Goal: Task Accomplishment & Management: Use online tool/utility

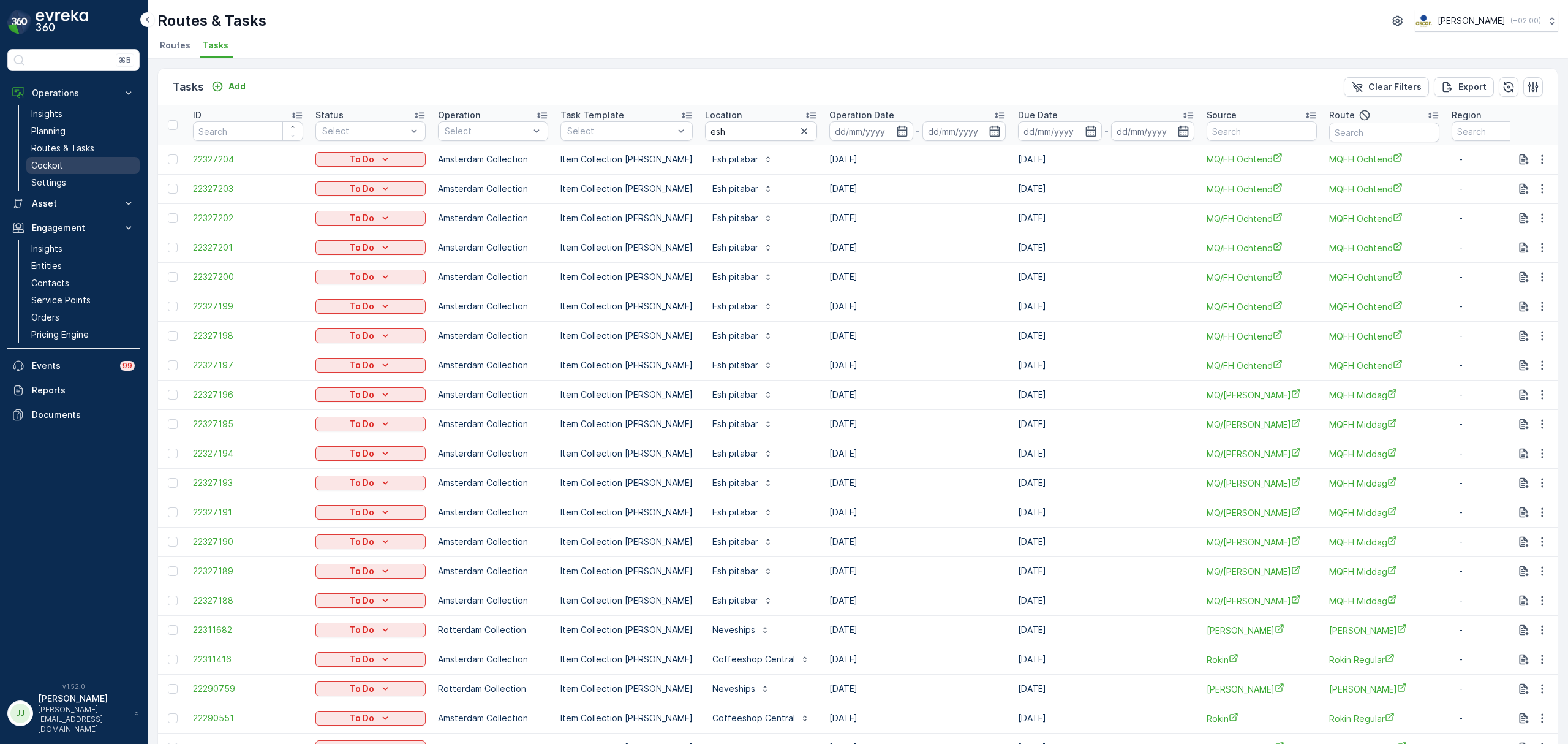
click at [64, 163] on link "Cockpit" at bounding box center [83, 165] width 113 height 17
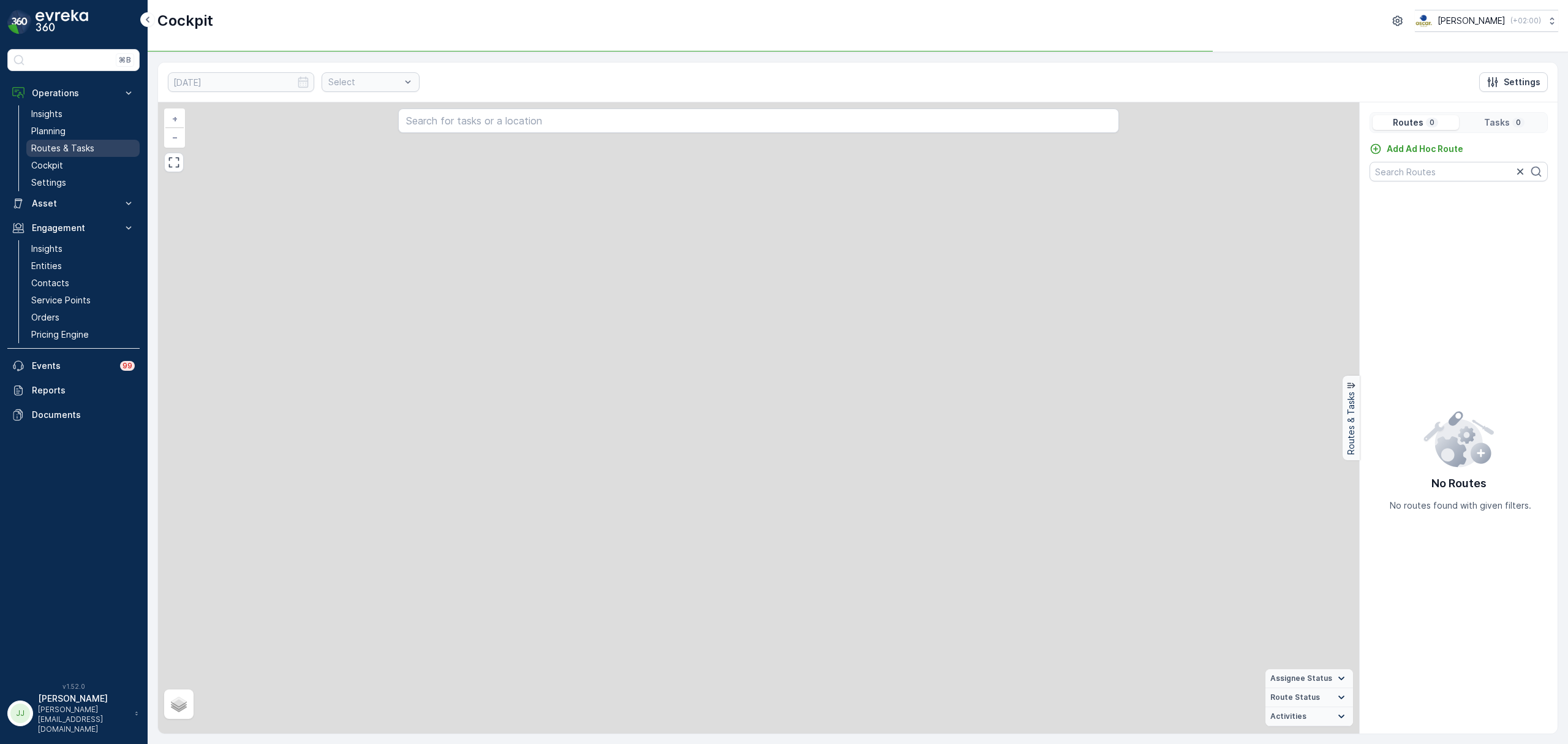
click at [68, 146] on p "Routes & Tasks" at bounding box center [63, 148] width 63 height 12
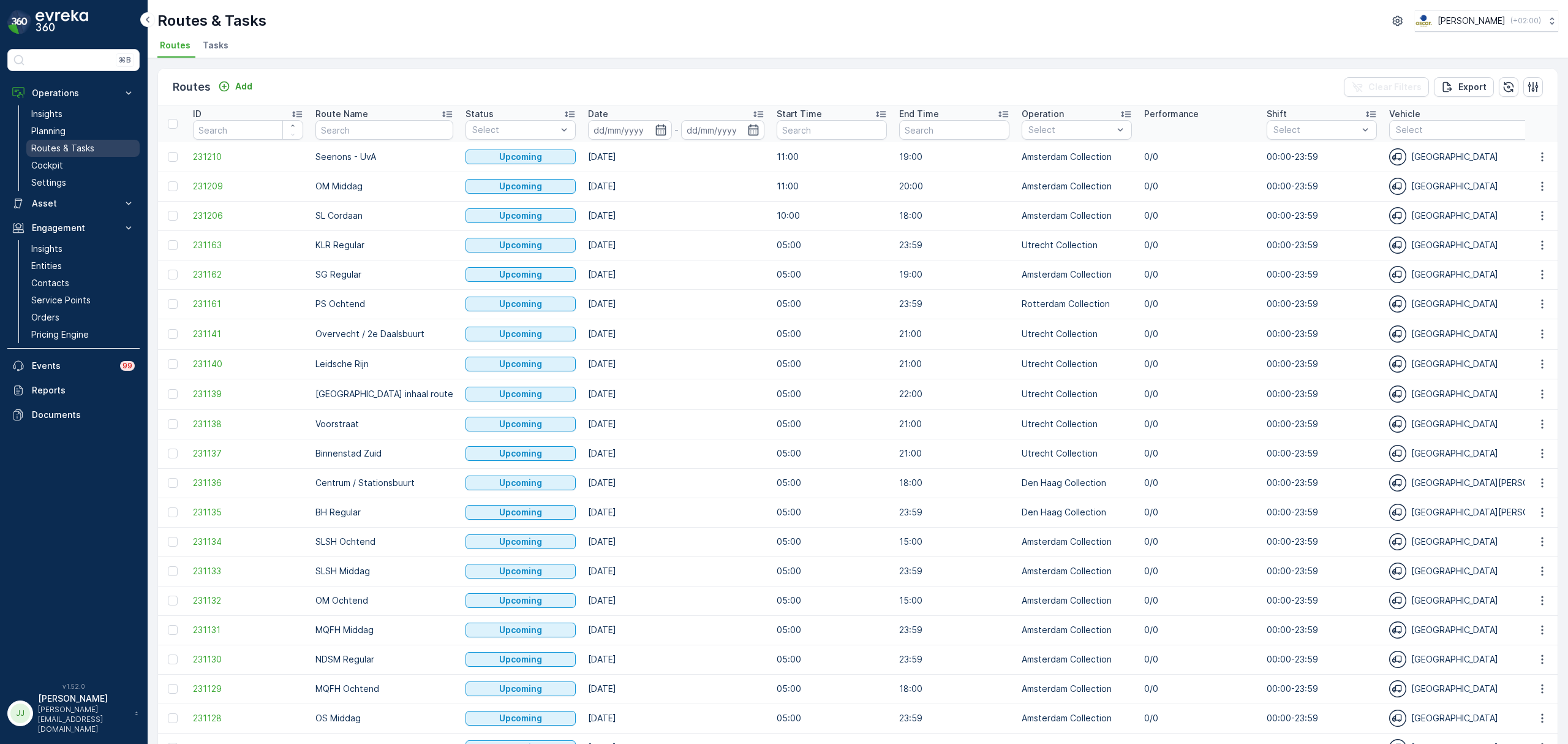
click at [74, 146] on p "Routes & Tasks" at bounding box center [63, 148] width 63 height 12
click at [352, 134] on input "text" at bounding box center [384, 130] width 138 height 20
click at [66, 162] on link "Cockpit" at bounding box center [83, 165] width 113 height 17
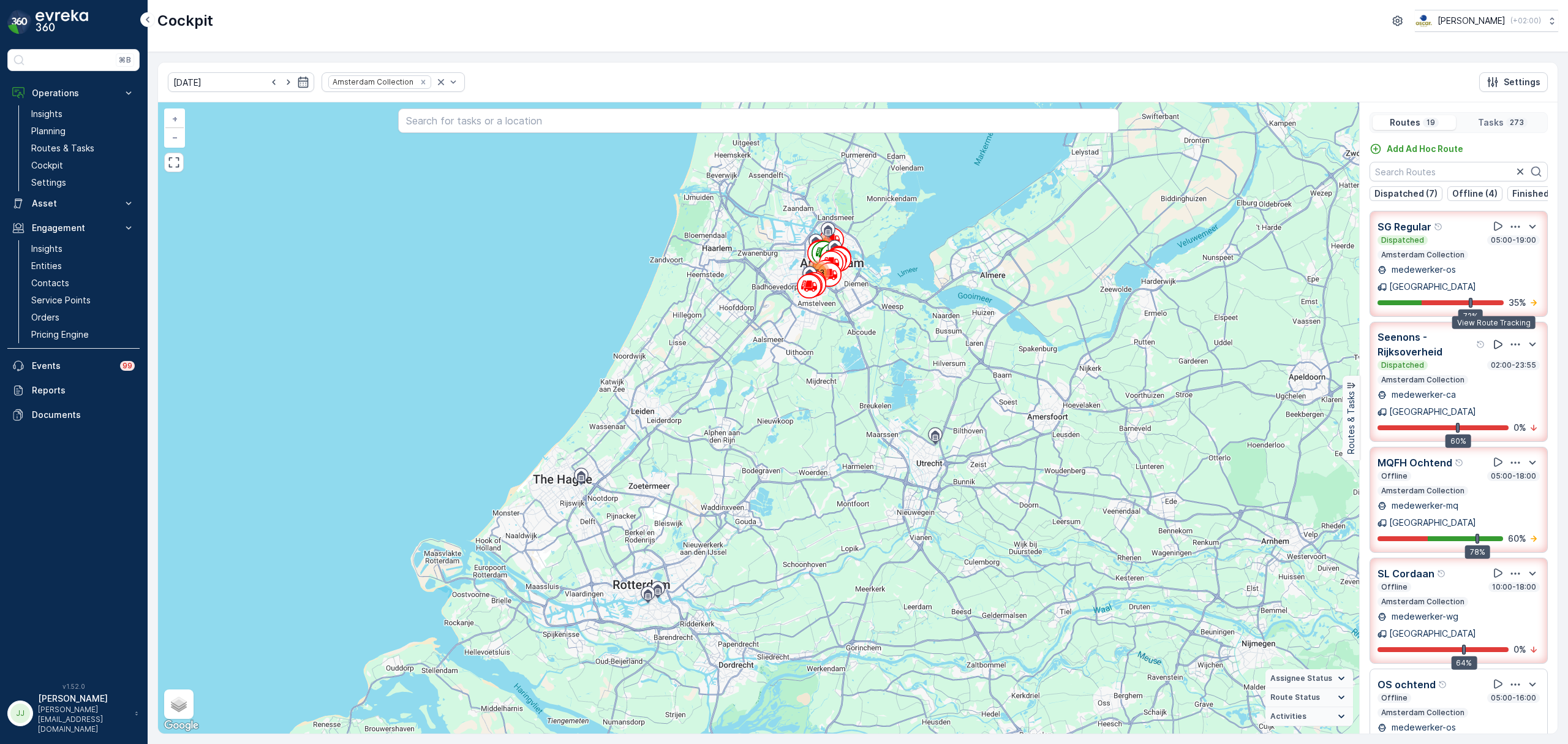
click at [1495, 338] on icon at bounding box center [1498, 344] width 12 height 12
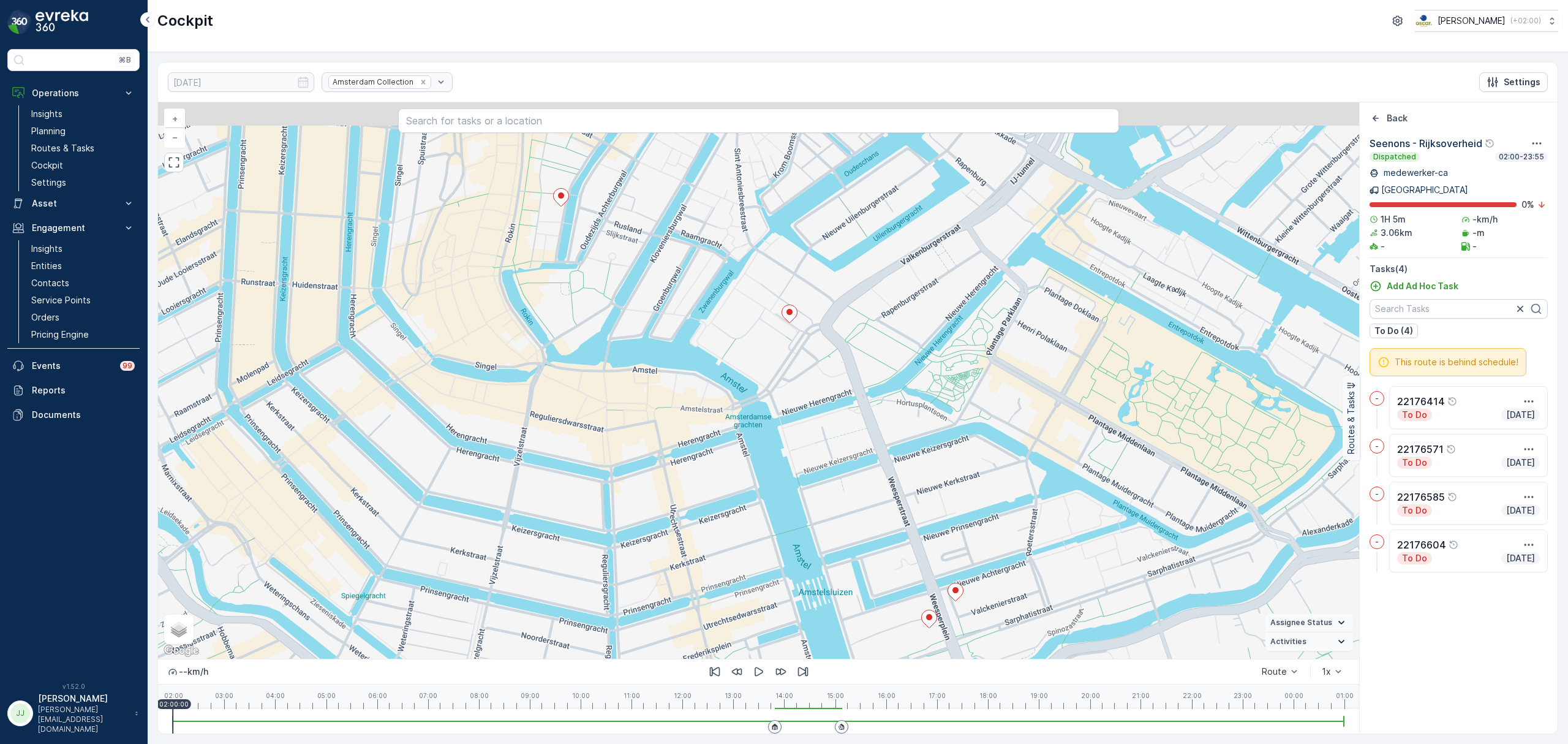
drag, startPoint x: 686, startPoint y: 297, endPoint x: 714, endPoint y: 398, distance: 104.8
click at [714, 398] on div "+ − Satellite Roadmap Terrain Hybrid Leaflet Keyboard shortcuts Map Data Map da…" at bounding box center [758, 381] width 1201 height 556
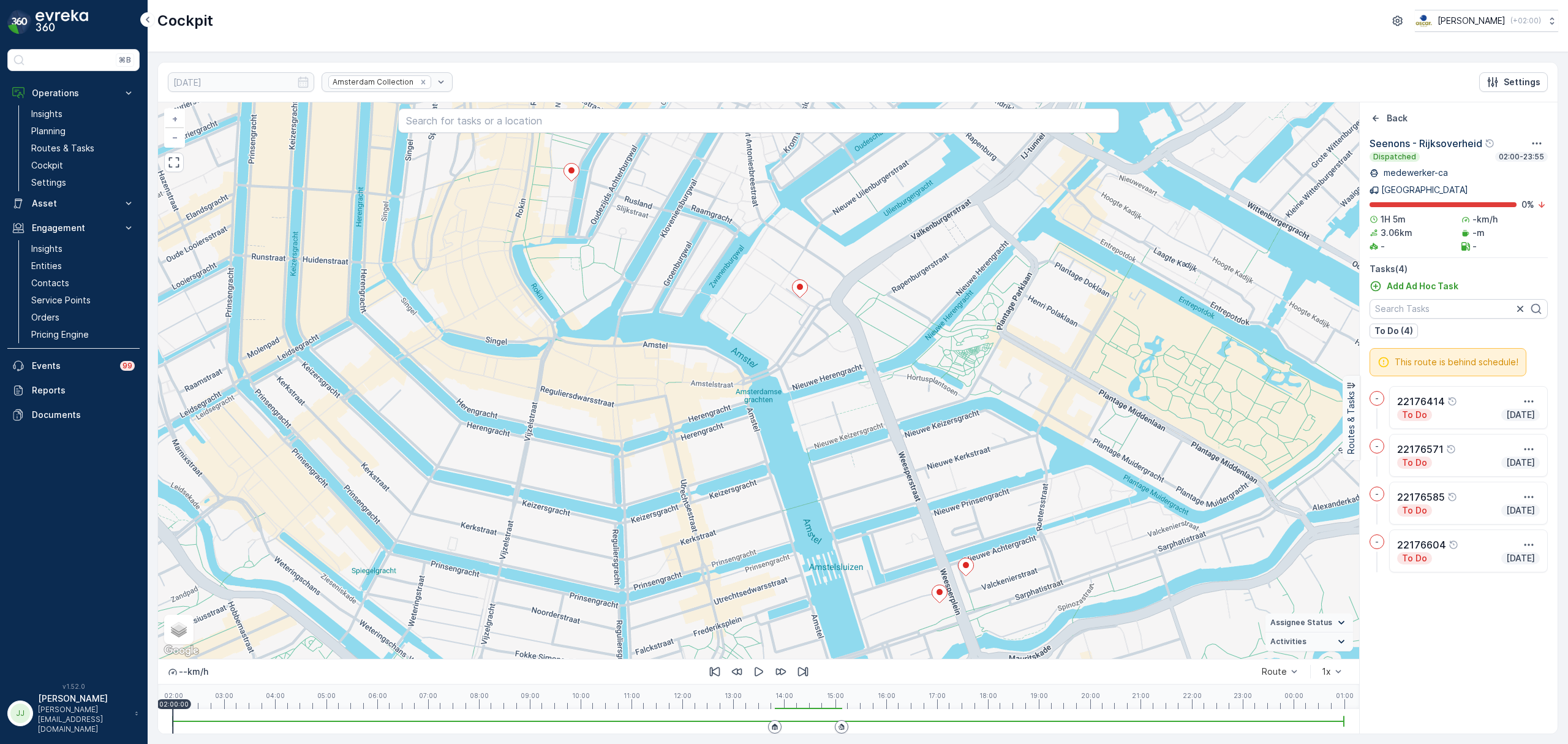
drag, startPoint x: 628, startPoint y: 346, endPoint x: 585, endPoint y: 243, distance: 111.6
click at [585, 243] on div "+ − Satellite Roadmap Terrain Hybrid Leaflet Keyboard shortcuts Map Data Map da…" at bounding box center [758, 381] width 1201 height 556
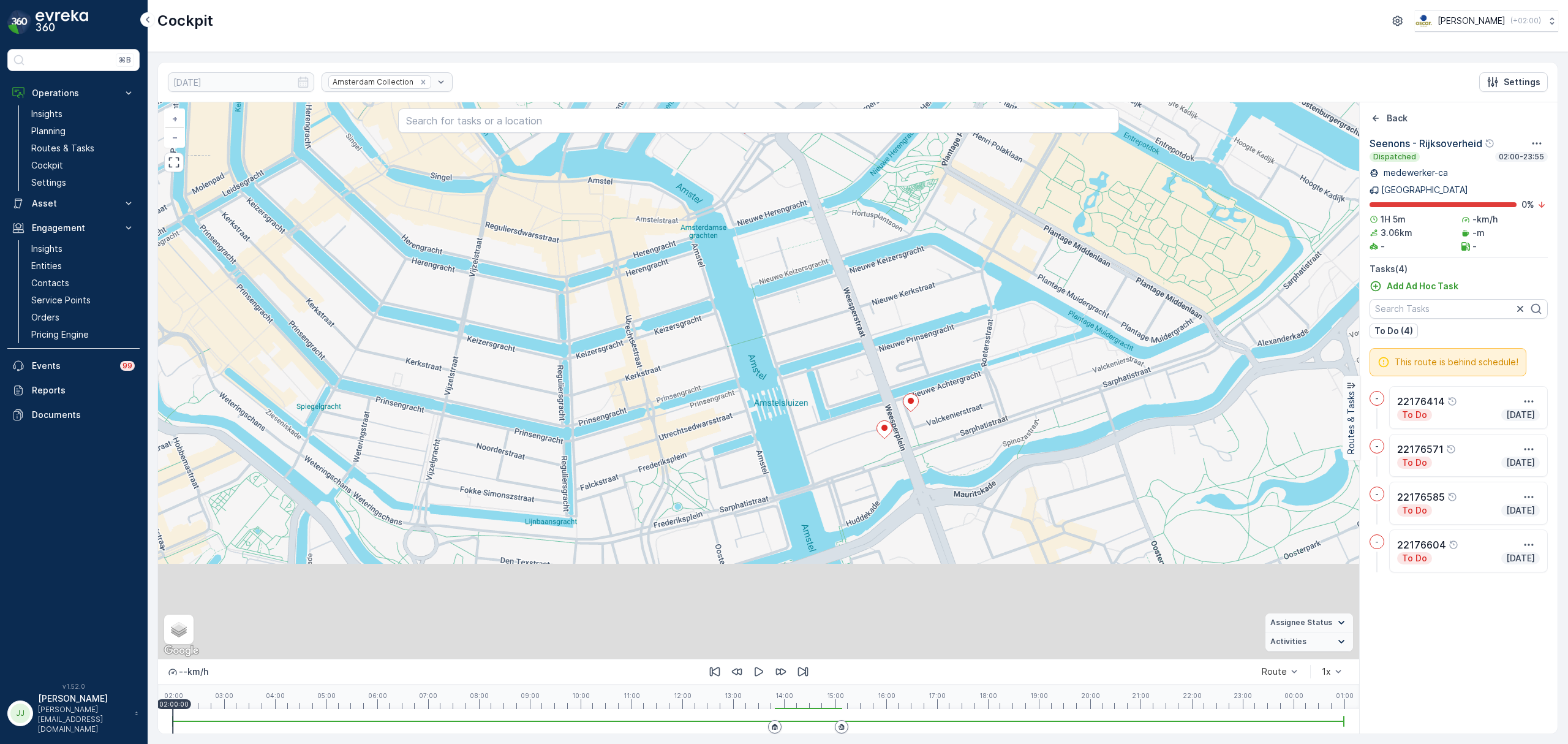
drag, startPoint x: 680, startPoint y: 414, endPoint x: 647, endPoint y: 300, distance: 118.7
click at [647, 300] on div "+ − Satellite Roadmap Terrain Hybrid Leaflet Keyboard shortcuts Map Data Map da…" at bounding box center [758, 381] width 1201 height 556
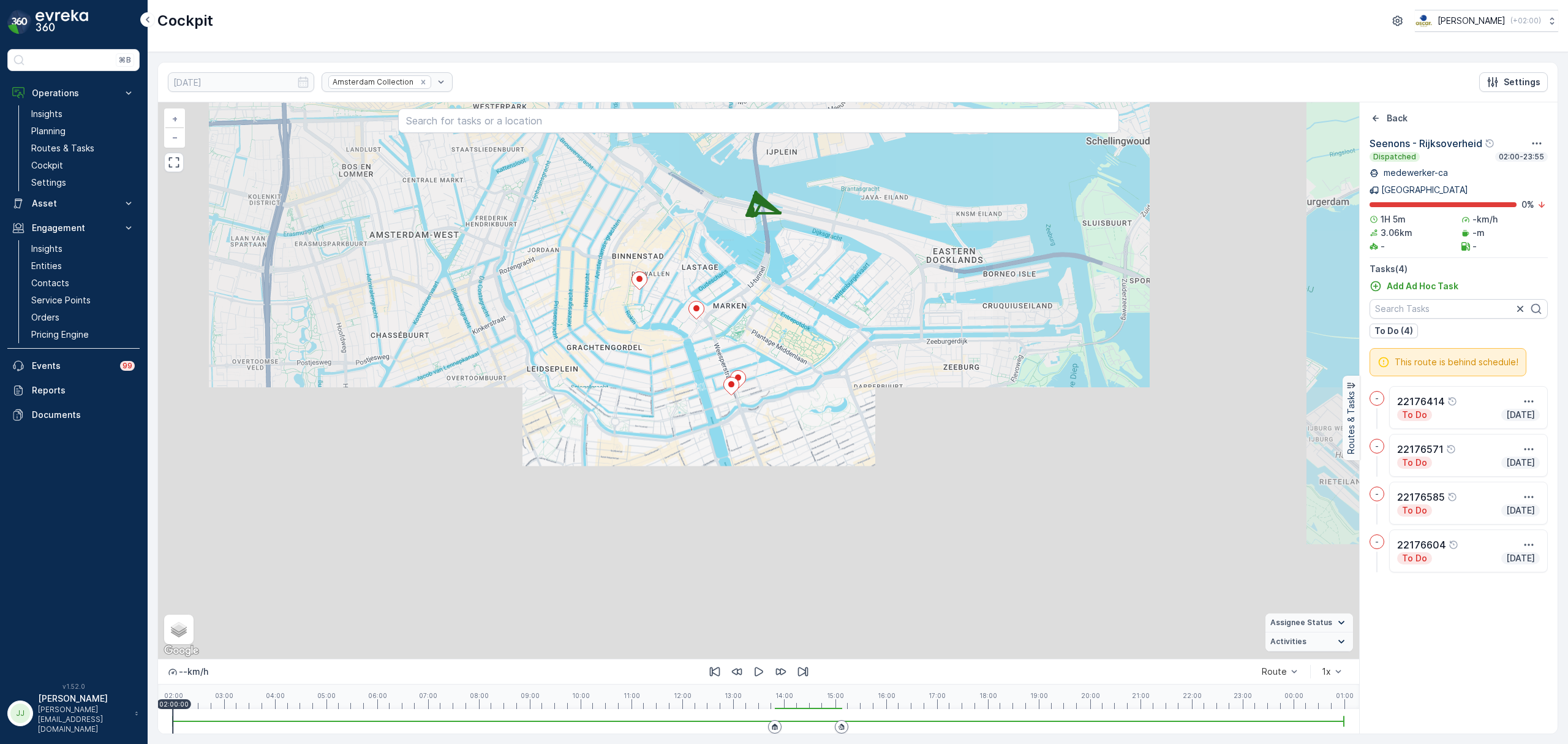
drag, startPoint x: 665, startPoint y: 366, endPoint x: 682, endPoint y: 428, distance: 64.3
click at [682, 428] on div "+ − Satellite Roadmap Terrain Hybrid Leaflet Keyboard shortcuts Map Data Map da…" at bounding box center [758, 381] width 1201 height 556
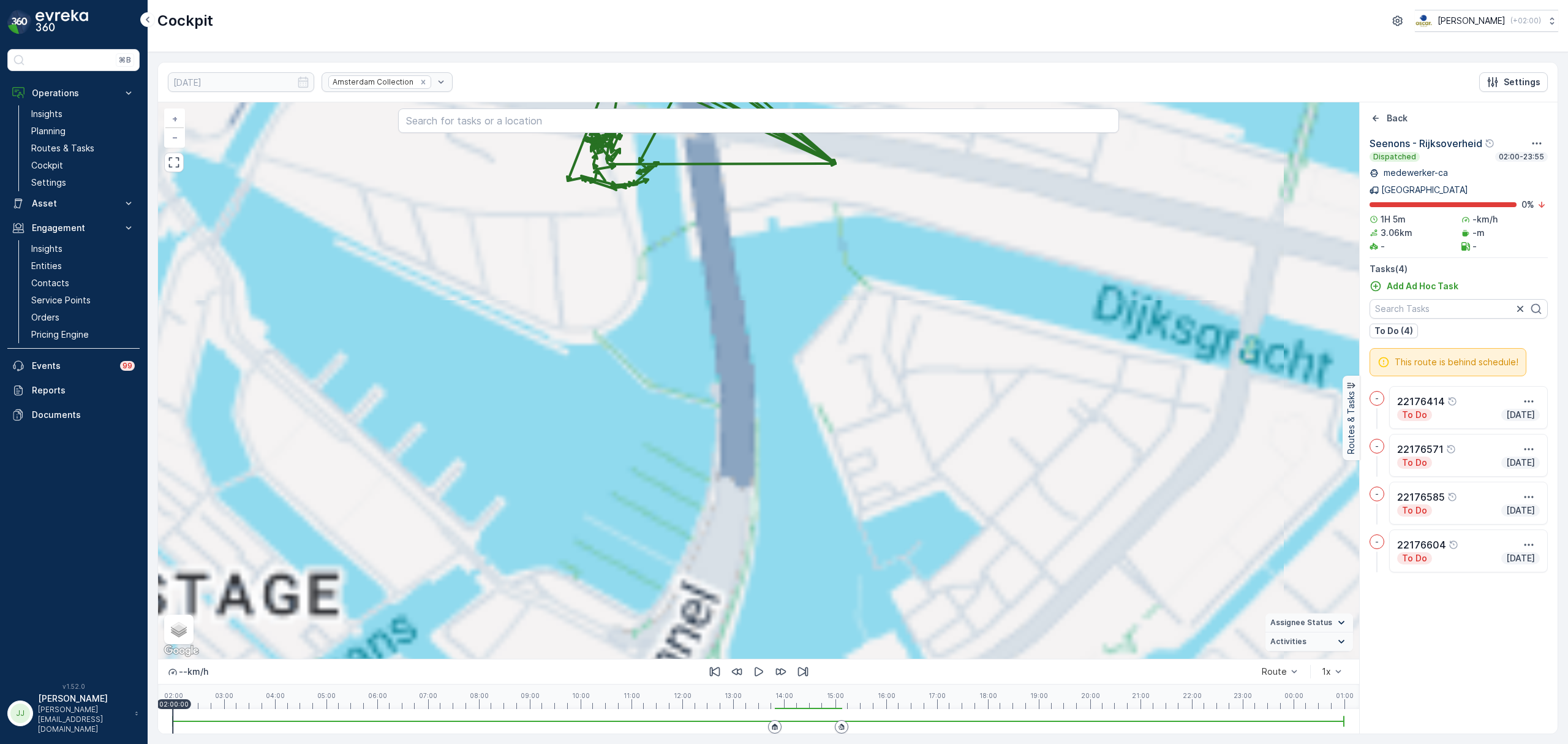
click at [735, 484] on div "+ − Satellite Roadmap Terrain Hybrid Leaflet Keyboard shortcuts Map Data Map da…" at bounding box center [758, 381] width 1201 height 556
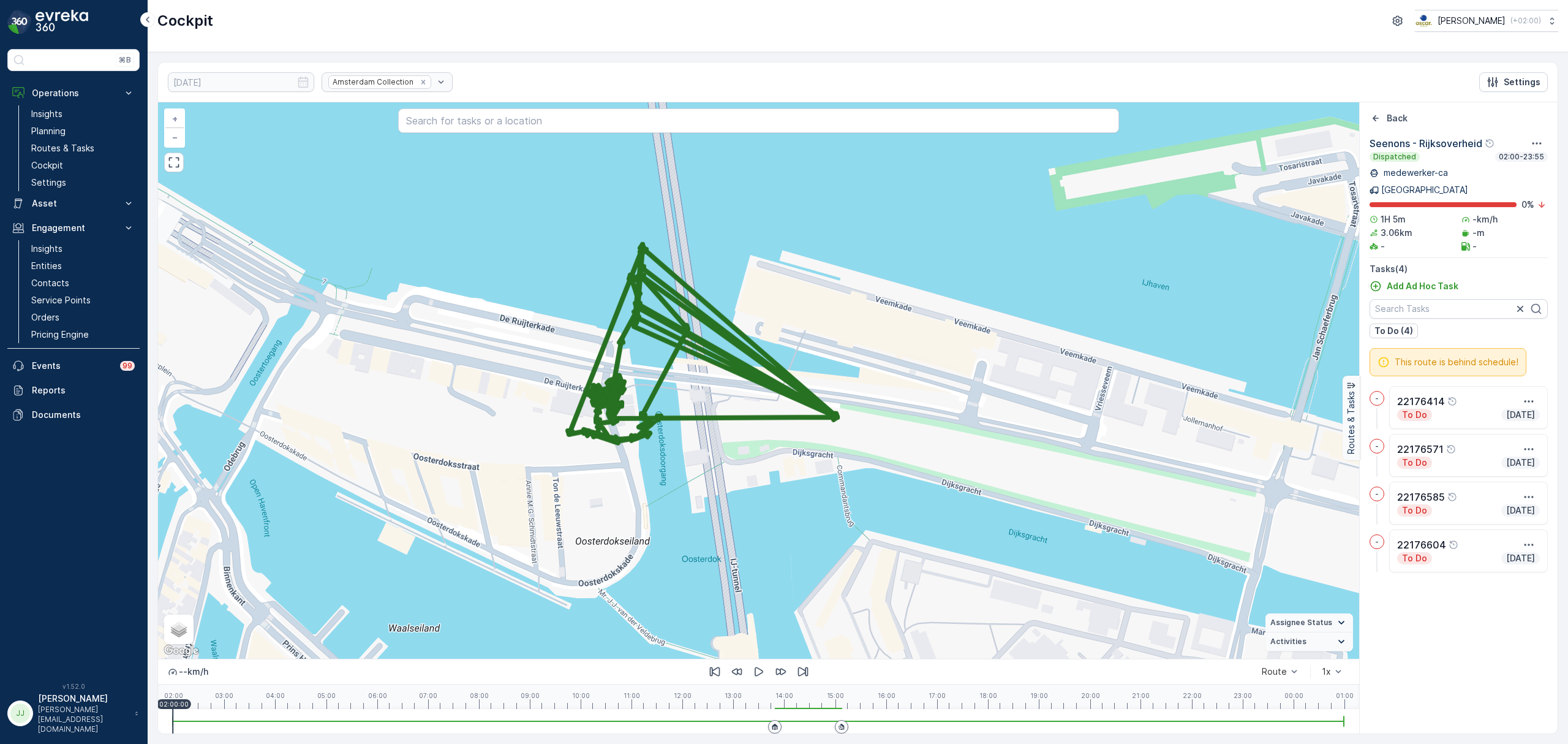
click at [785, 423] on div "+ − Satellite Roadmap Terrain Hybrid Leaflet Keyboard shortcuts Map Data Map da…" at bounding box center [758, 381] width 1201 height 556
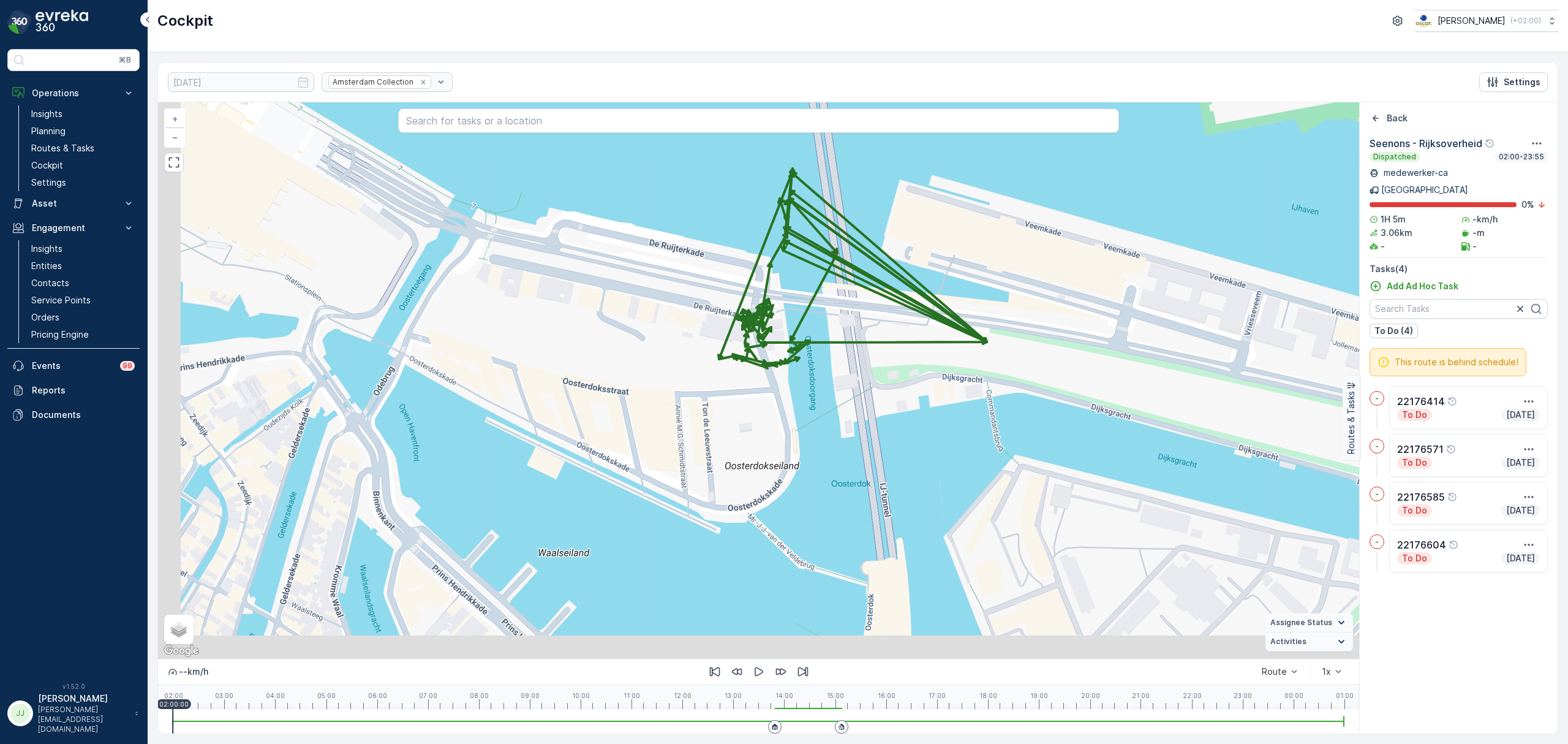
drag, startPoint x: 684, startPoint y: 477, endPoint x: 769, endPoint y: 390, distance: 121.6
click at [769, 391] on div "+ − Satellite Roadmap Terrain Hybrid Leaflet Keyboard shortcuts Map Data Map da…" at bounding box center [758, 381] width 1201 height 556
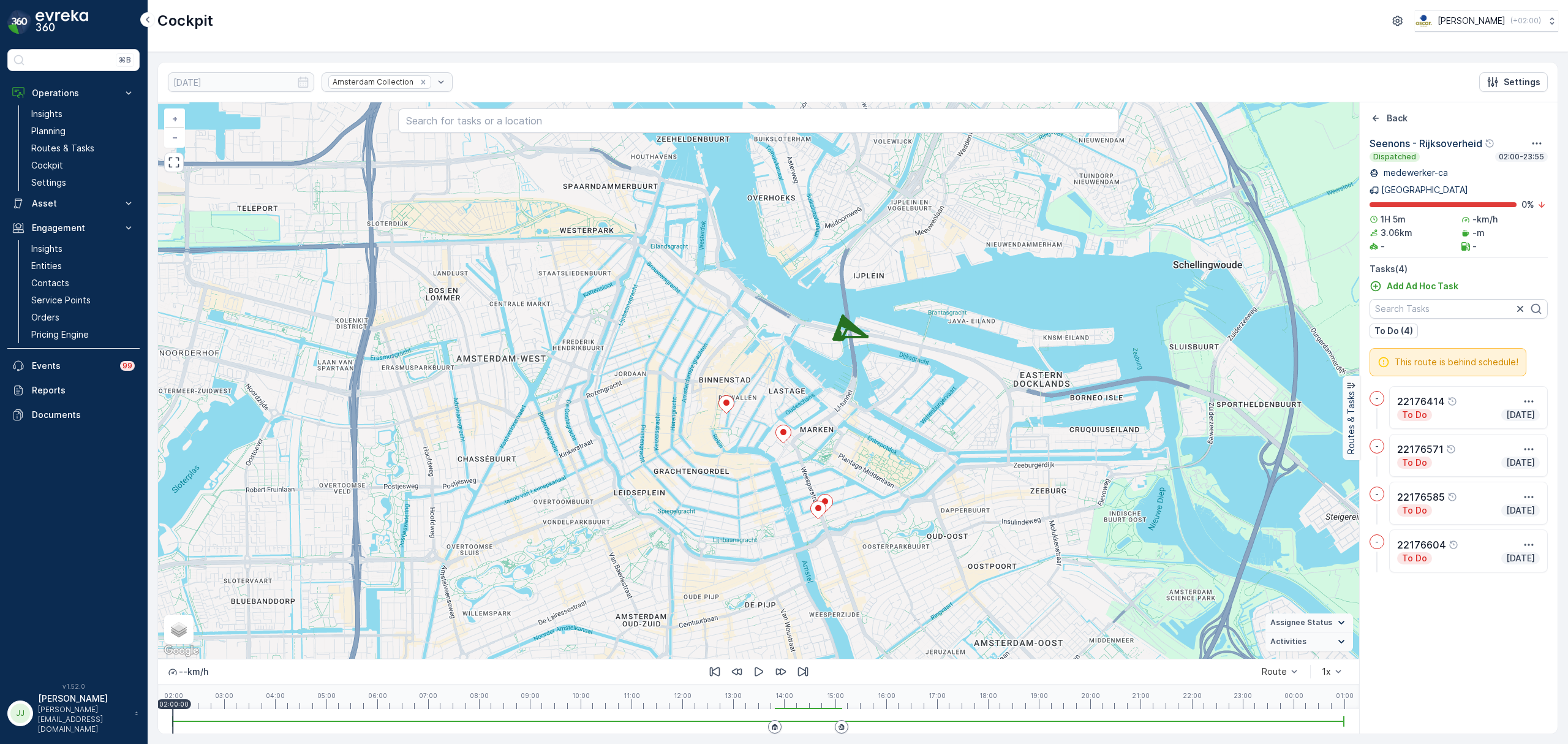
drag, startPoint x: 743, startPoint y: 522, endPoint x: 807, endPoint y: 476, distance: 78.8
click at [807, 476] on div "+ − Satellite Roadmap Terrain Hybrid Leaflet Keyboard shortcuts Map Data Map da…" at bounding box center [758, 381] width 1201 height 556
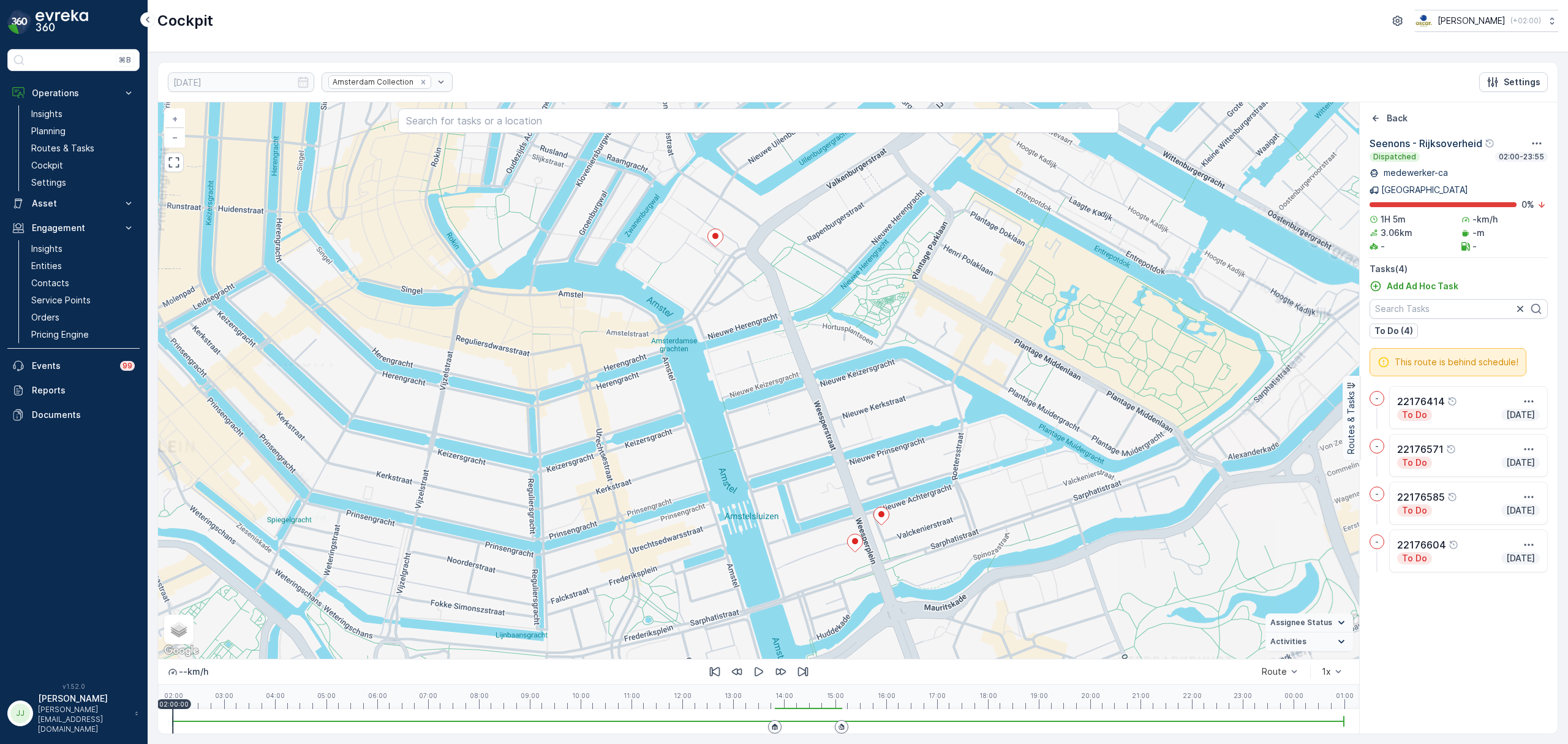
drag, startPoint x: 809, startPoint y: 503, endPoint x: 806, endPoint y: 490, distance: 13.3
click at [806, 490] on div "+ − Satellite Roadmap Terrain Hybrid Leaflet Keyboard shortcuts Map Data Map da…" at bounding box center [758, 381] width 1201 height 556
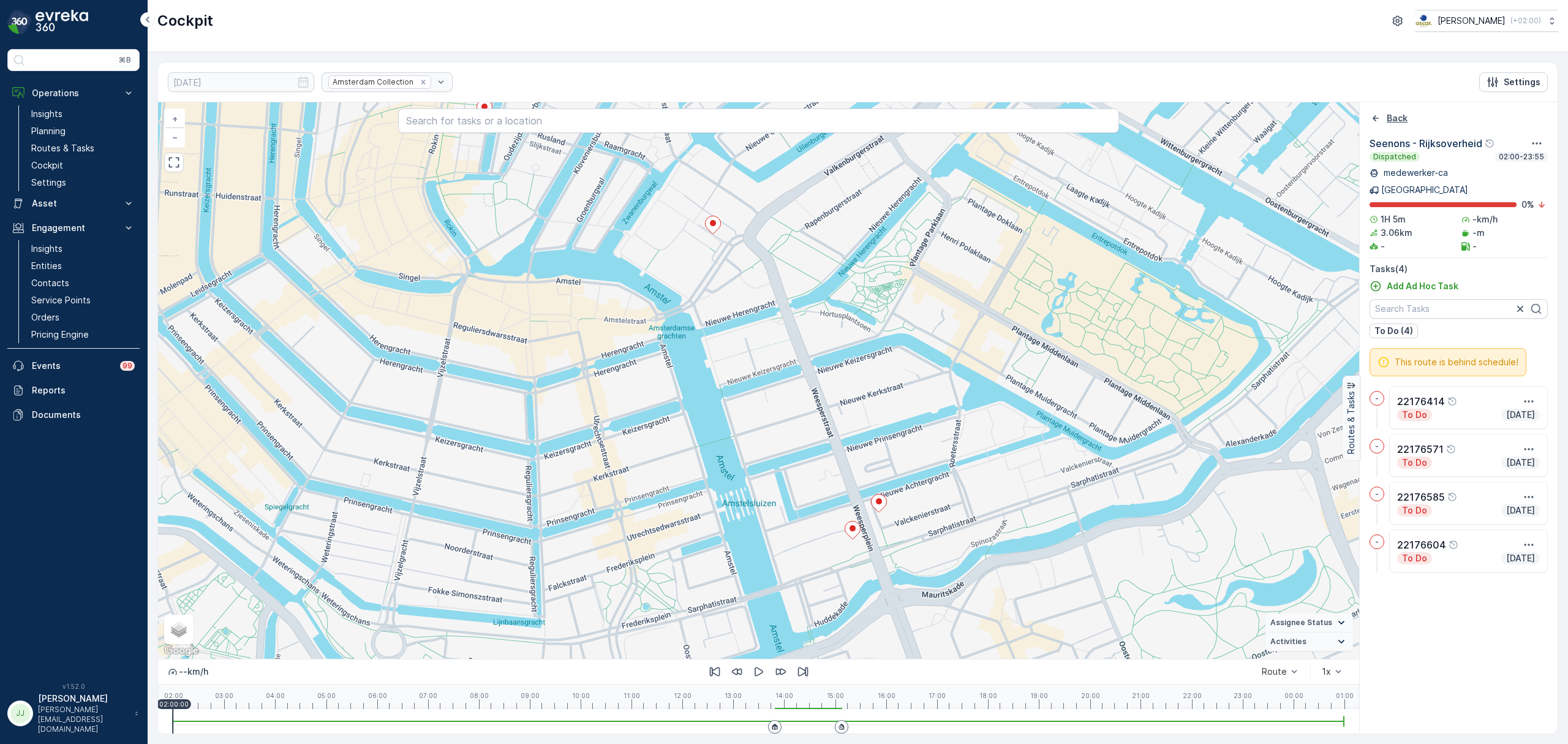
click at [1377, 122] on icon "Back" at bounding box center [1375, 118] width 12 height 12
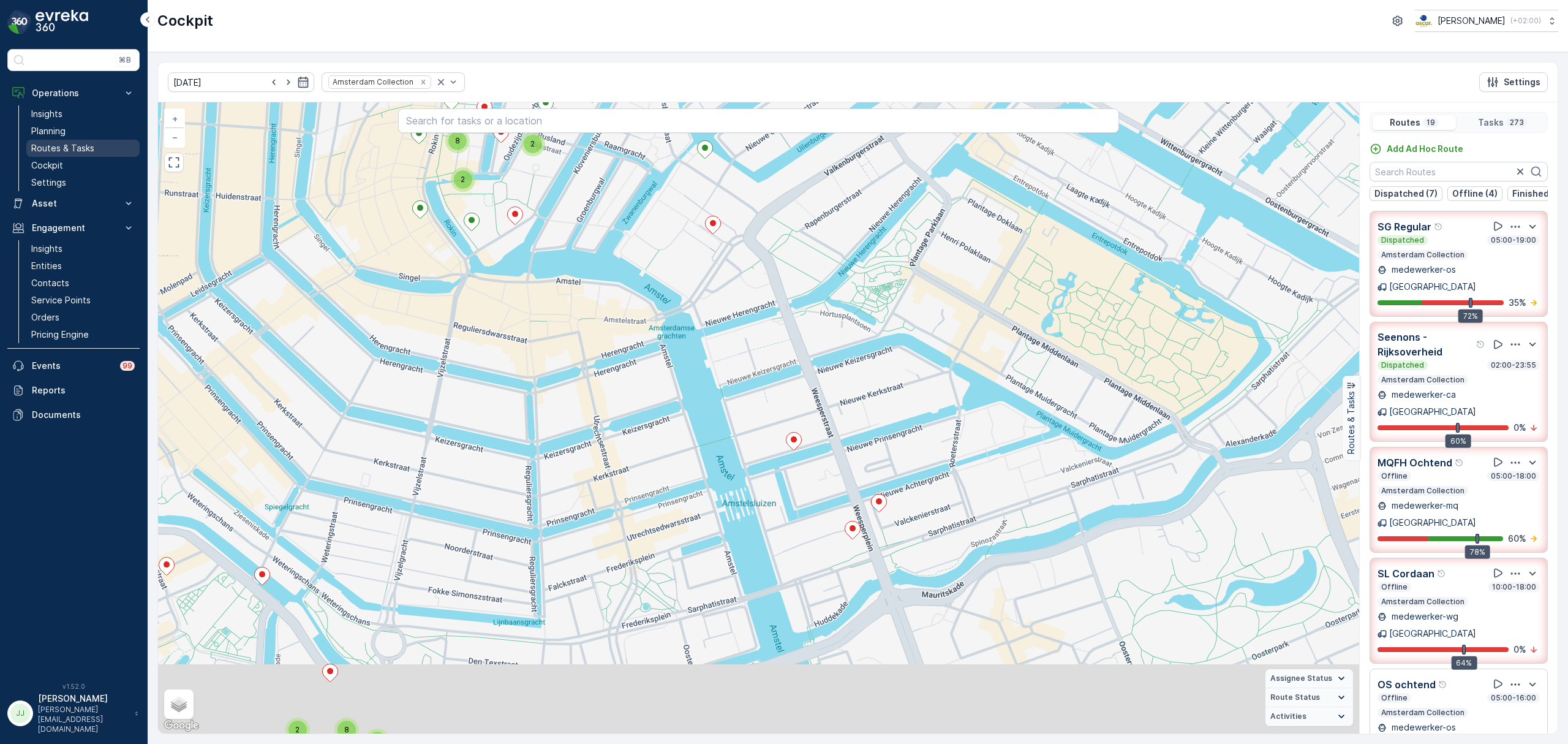
click at [65, 146] on p "Routes & Tasks" at bounding box center [63, 148] width 63 height 12
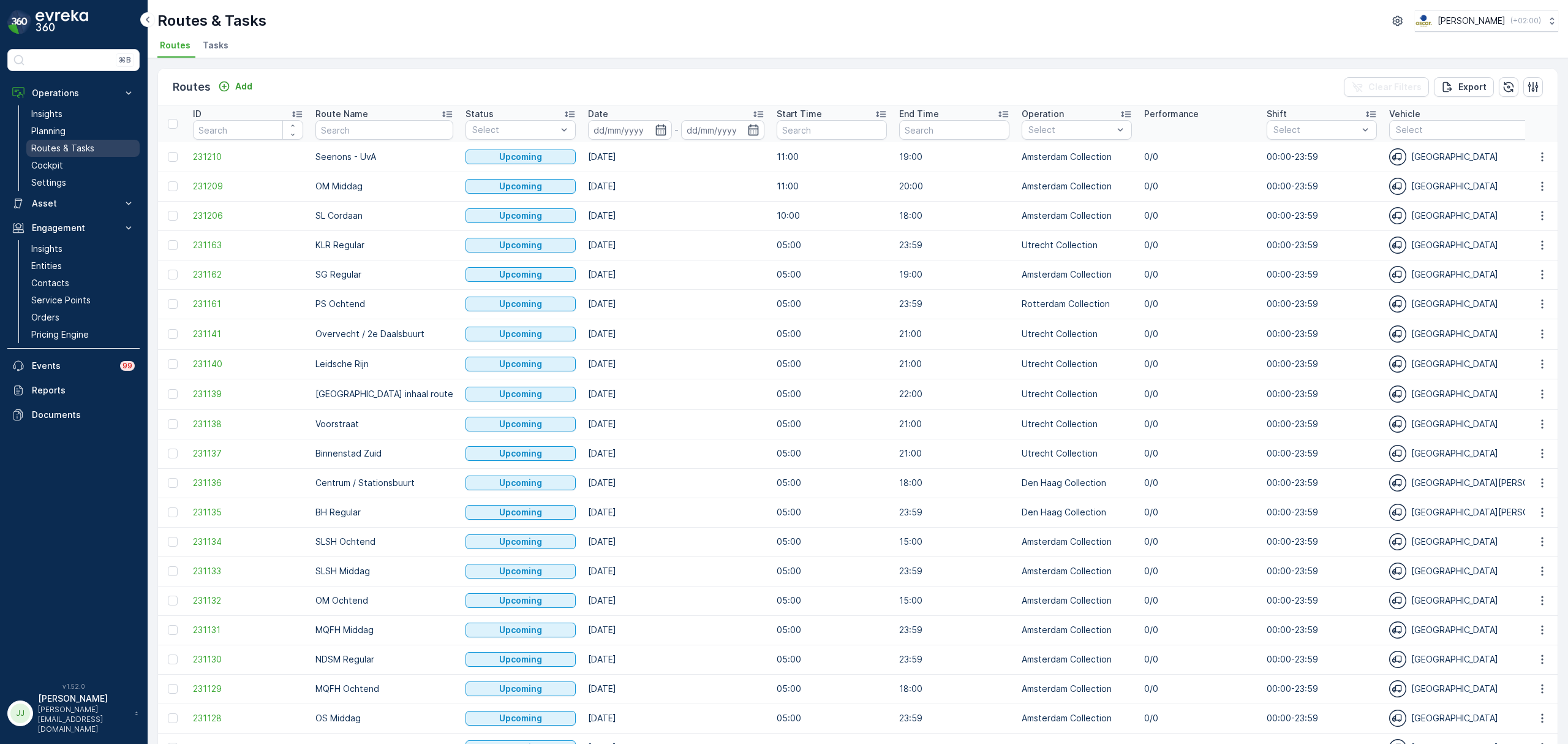
click at [380, 126] on input "text" at bounding box center [384, 130] width 138 height 20
type input "uva"
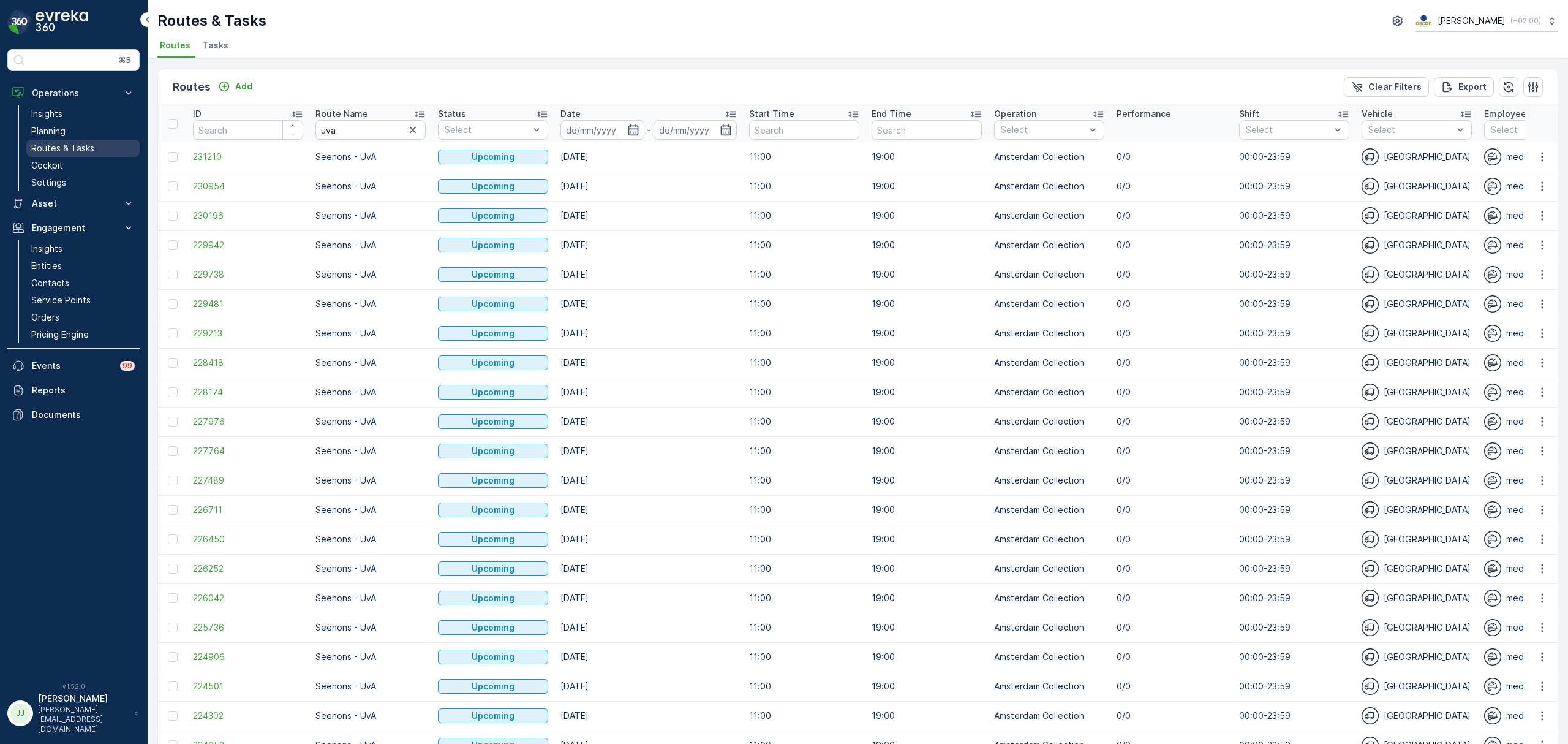
scroll to position [920, 0]
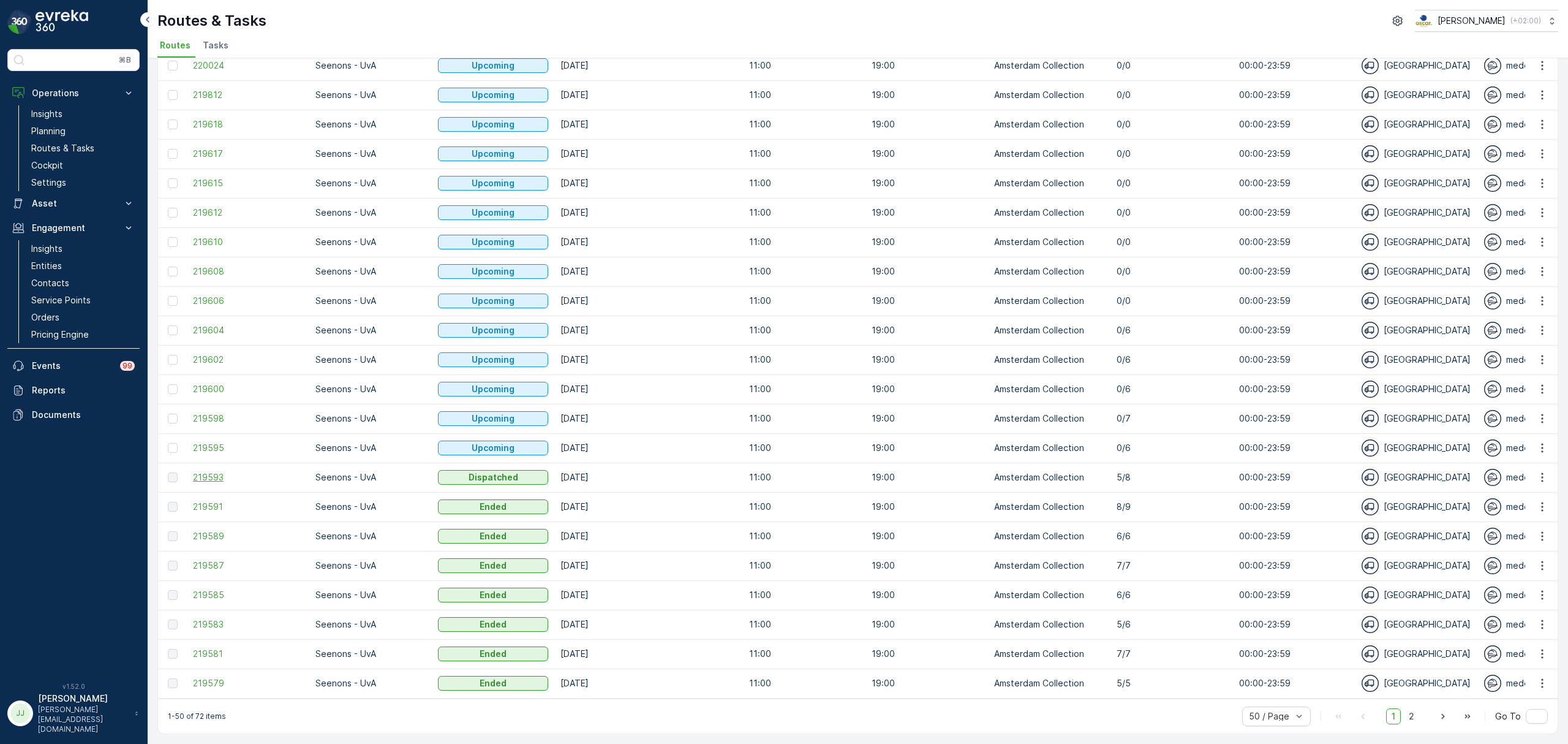
click at [205, 472] on span "219593" at bounding box center [248, 478] width 110 height 12
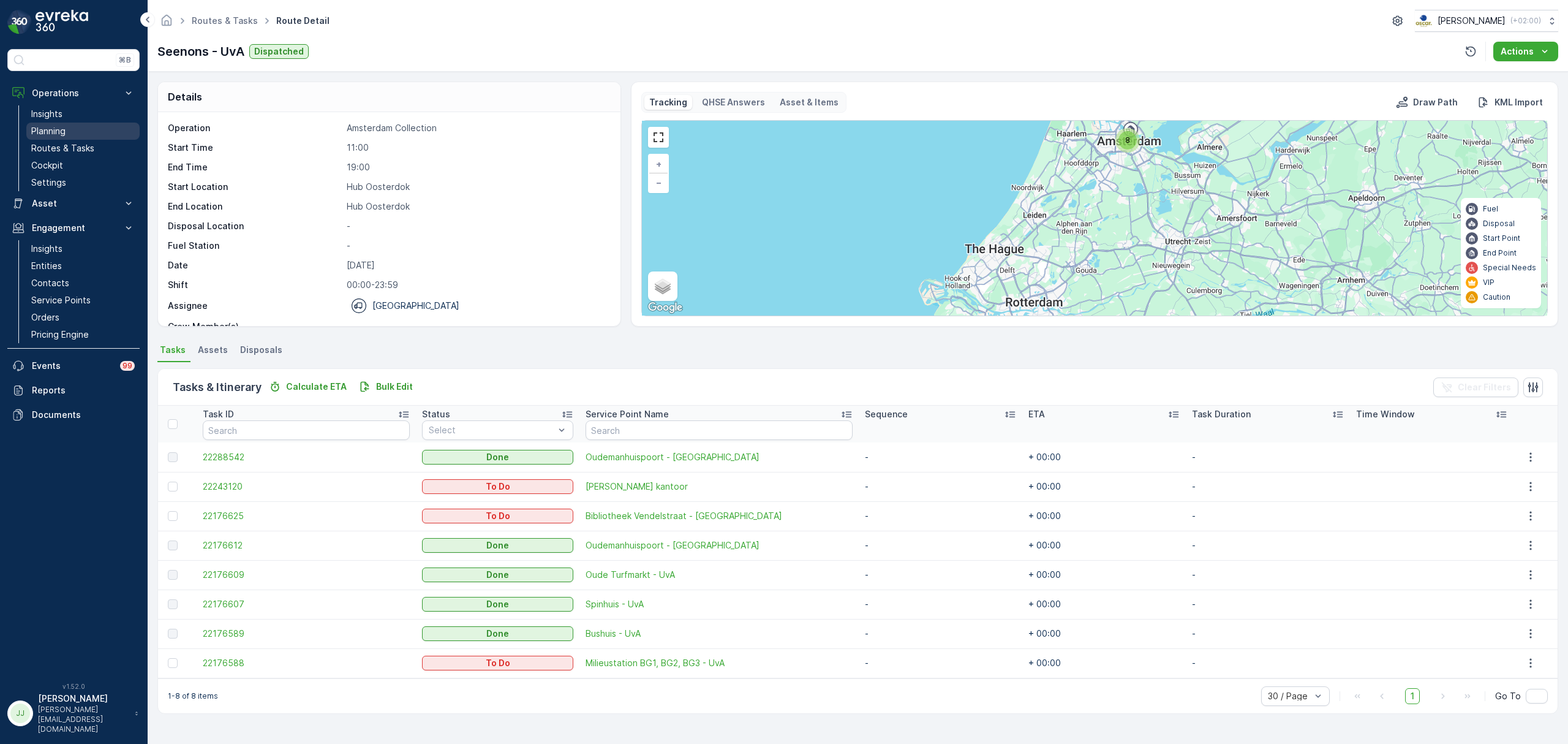
click at [87, 130] on link "Planning" at bounding box center [83, 130] width 113 height 17
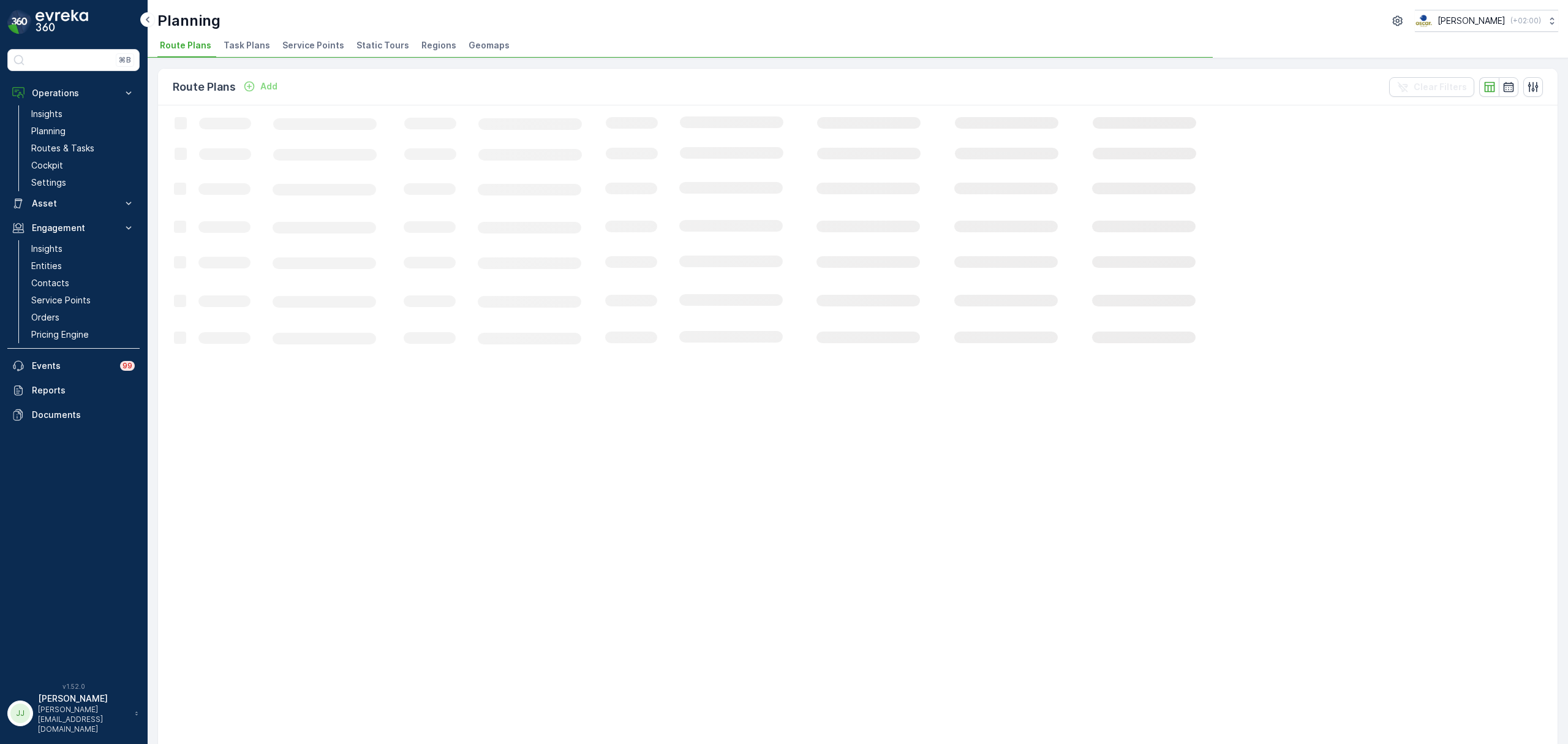
click at [229, 52] on li "Task Plans" at bounding box center [248, 47] width 54 height 20
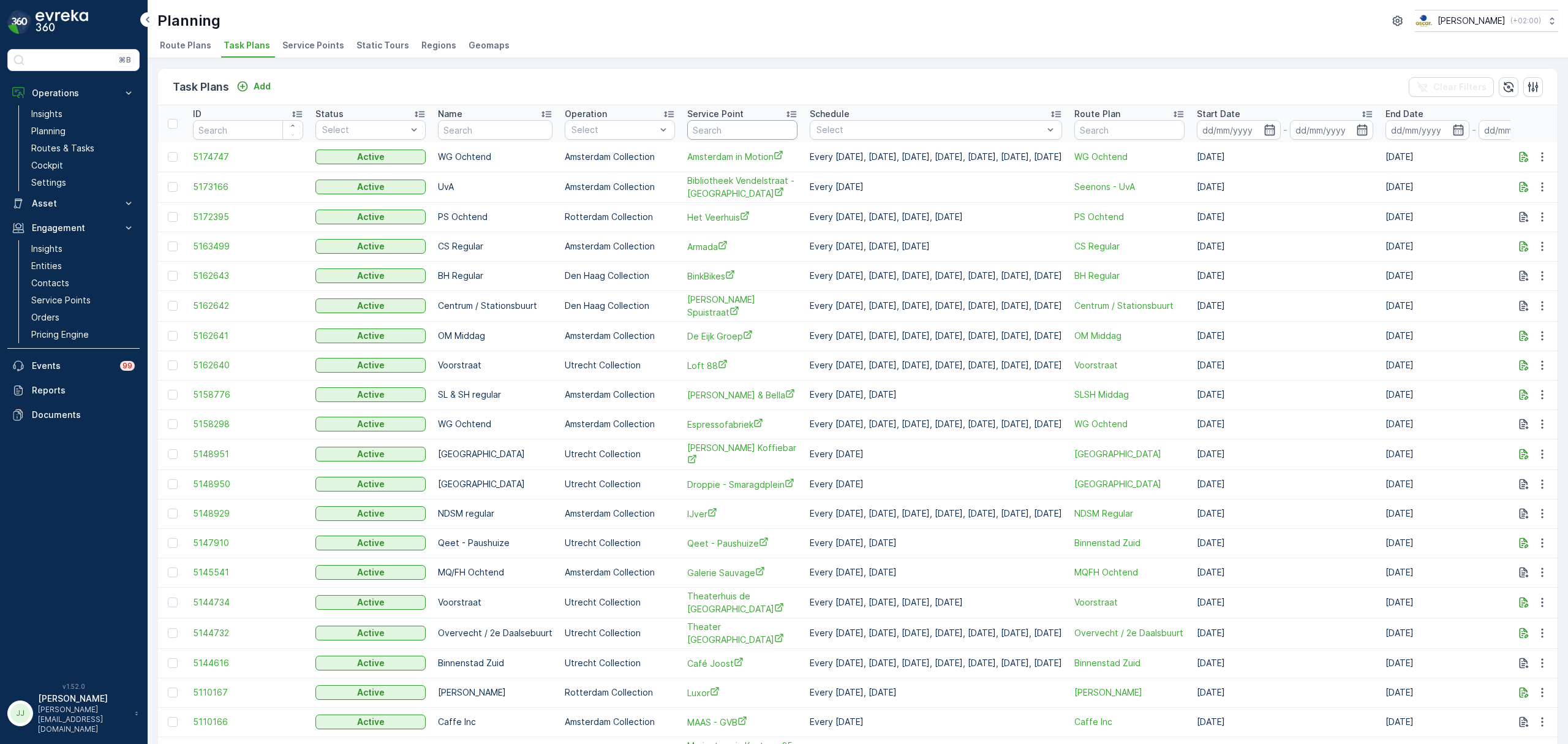
click at [704, 128] on input "text" at bounding box center [742, 130] width 110 height 20
type input "soci"
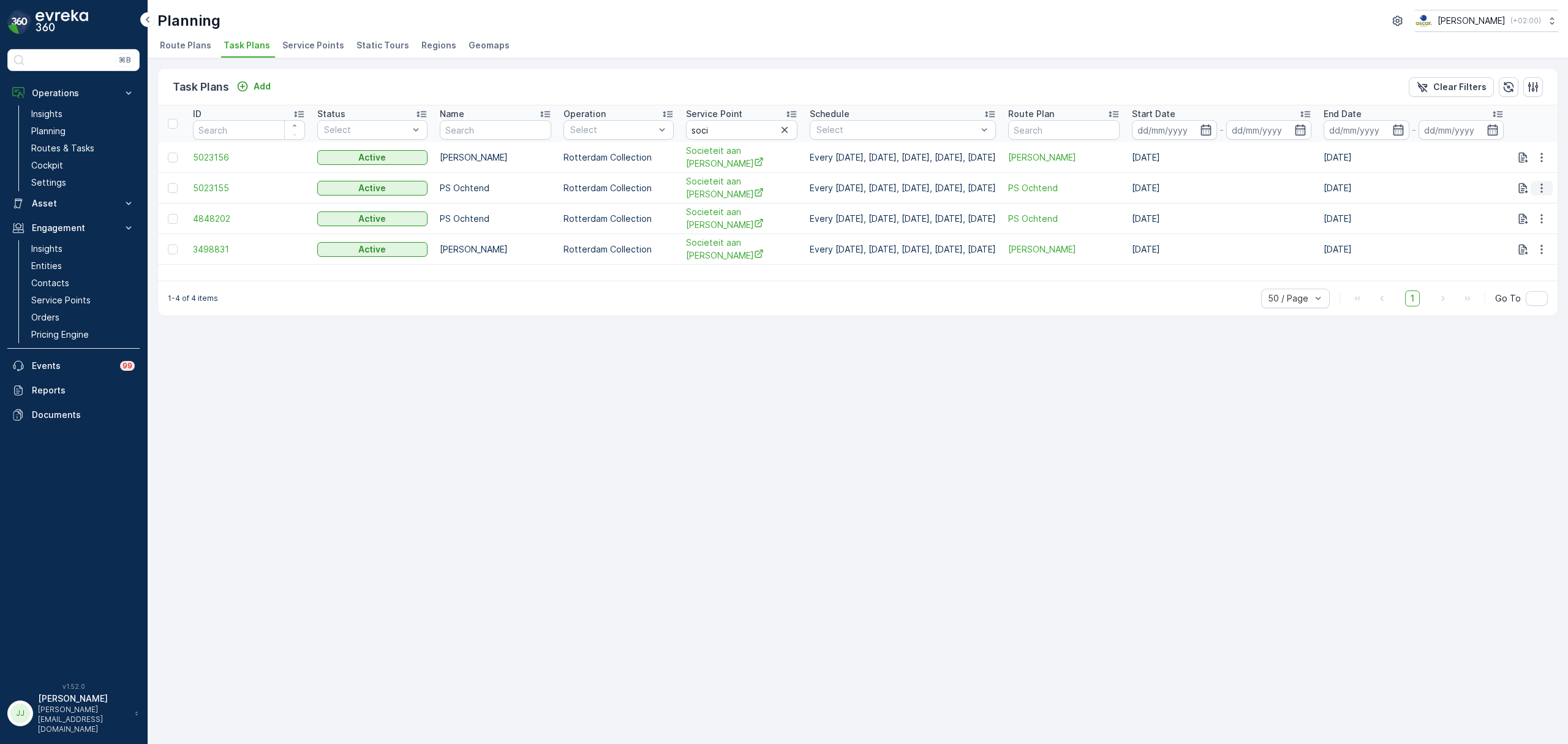
click at [1546, 187] on icon "button" at bounding box center [1541, 188] width 12 height 12
click at [1513, 223] on span "Edit Task Plan" at bounding box center [1520, 222] width 57 height 12
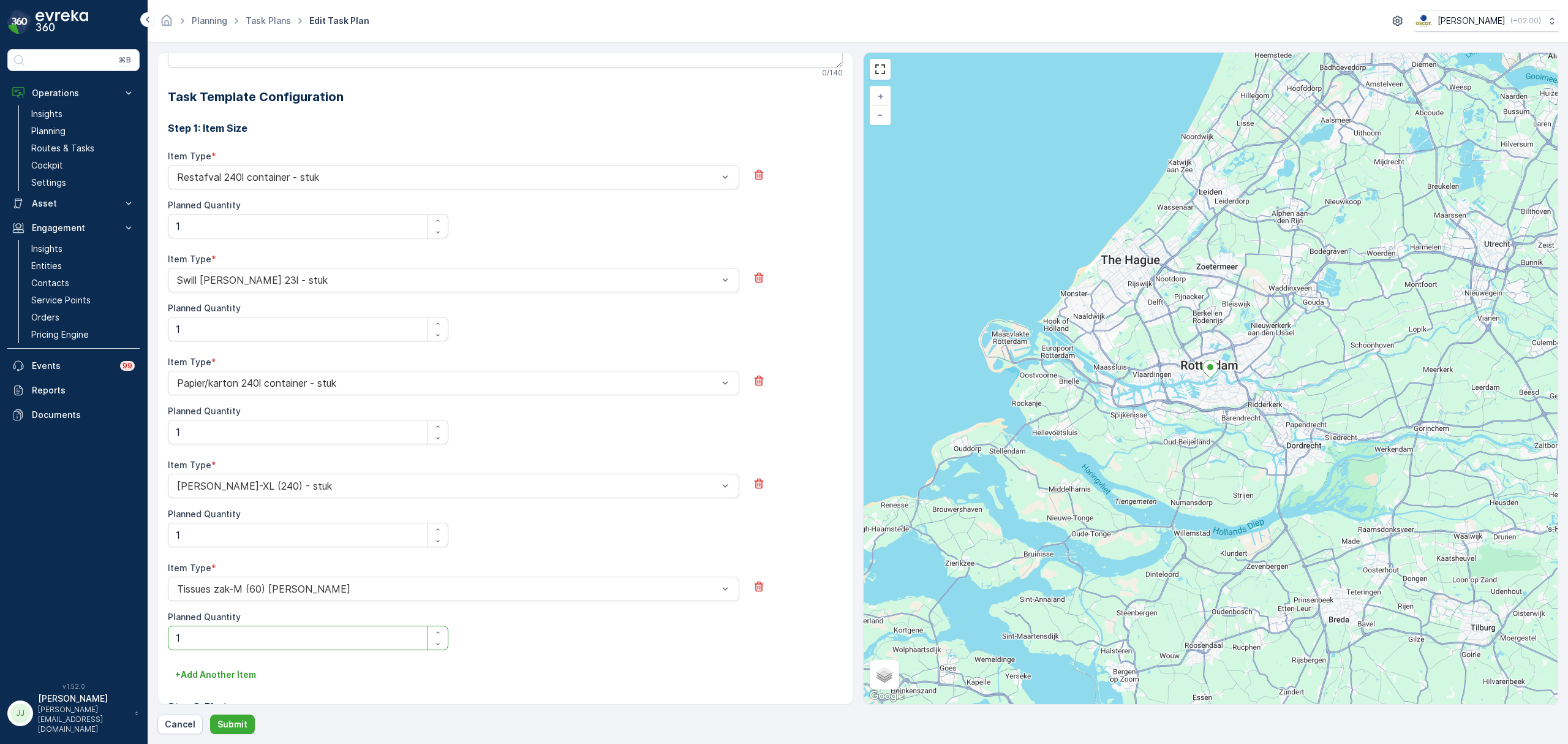
scroll to position [278, 0]
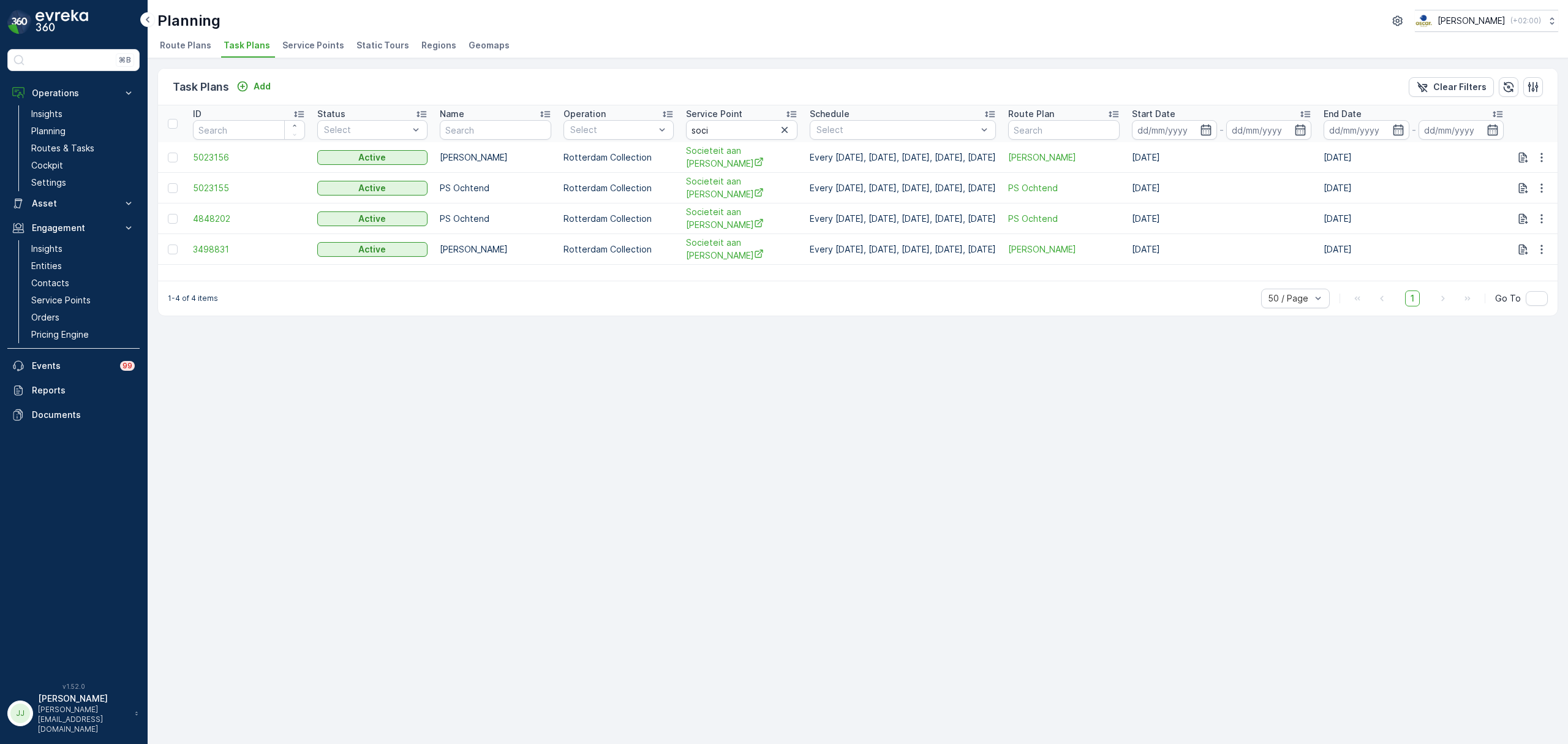
drag, startPoint x: 877, startPoint y: 282, endPoint x: 858, endPoint y: 289, distance: 20.2
click at [858, 289] on div "1-4 of 4 items 50 / Page 1 Go To" at bounding box center [857, 298] width 1399 height 35
drag, startPoint x: 1108, startPoint y: 282, endPoint x: 1074, endPoint y: 283, distance: 34.0
click at [1074, 283] on div "1-4 of 4 items 50 / Page 1 Go To" at bounding box center [857, 298] width 1399 height 35
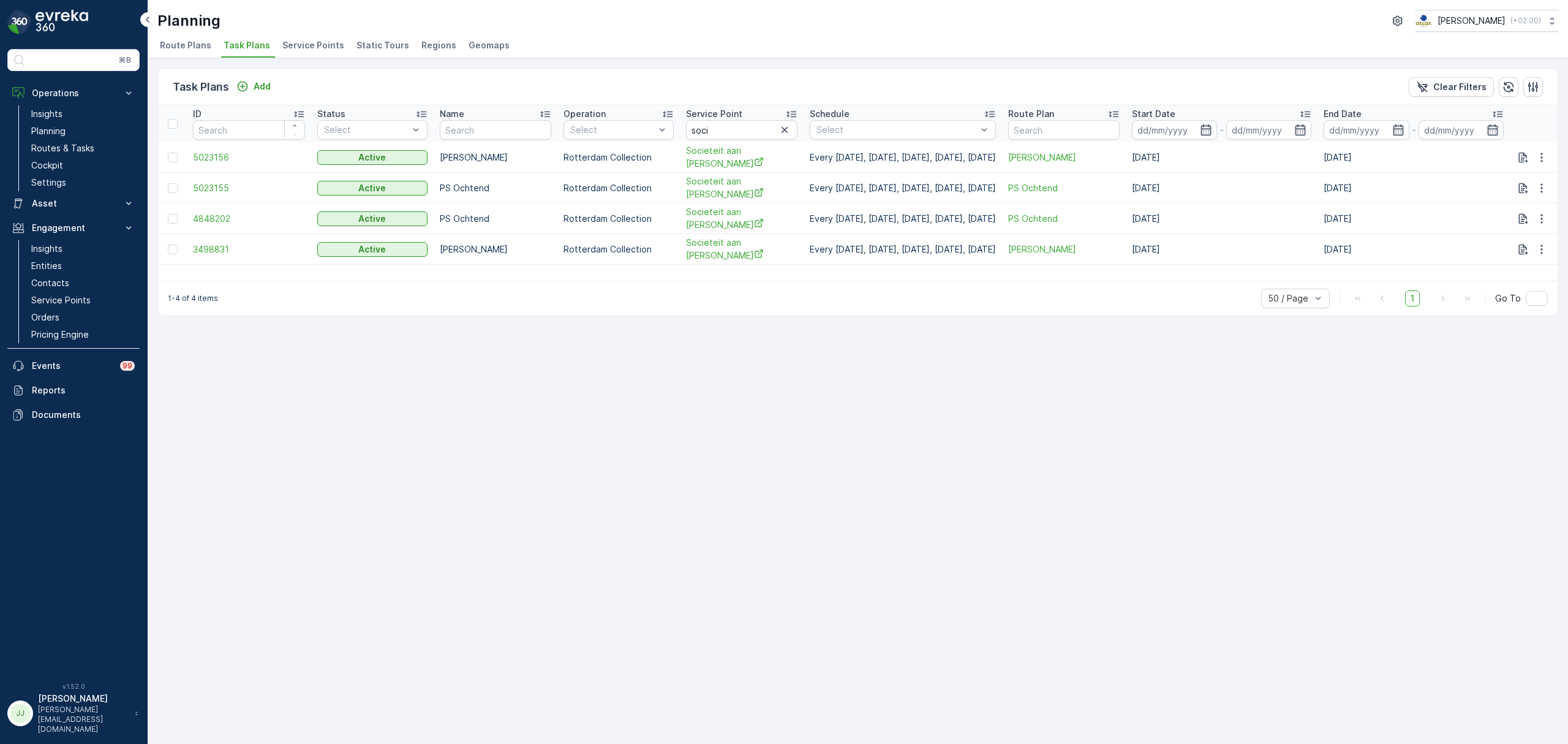
scroll to position [0, 22]
